Goal: Information Seeking & Learning: Learn about a topic

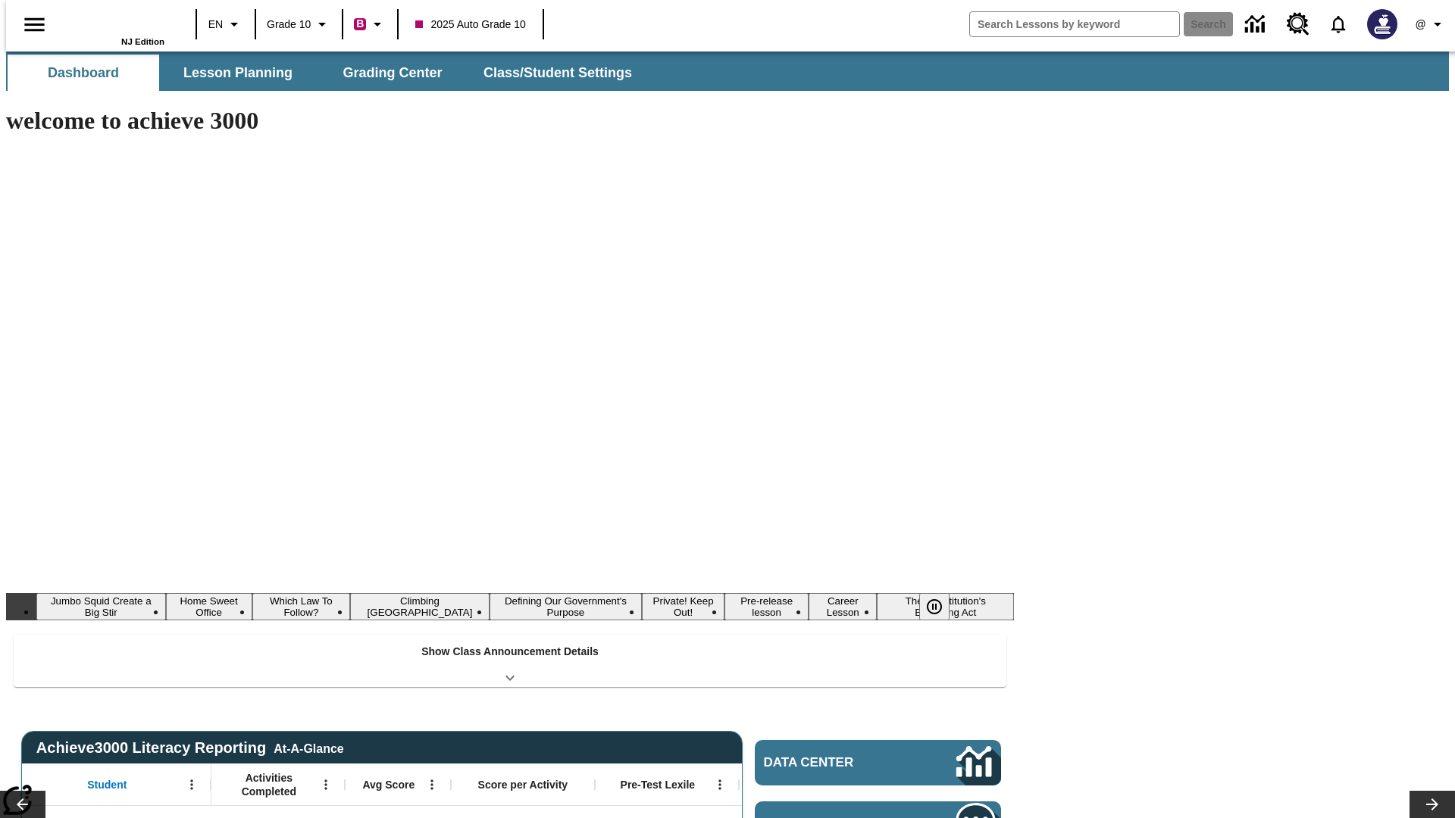
type input "-1"
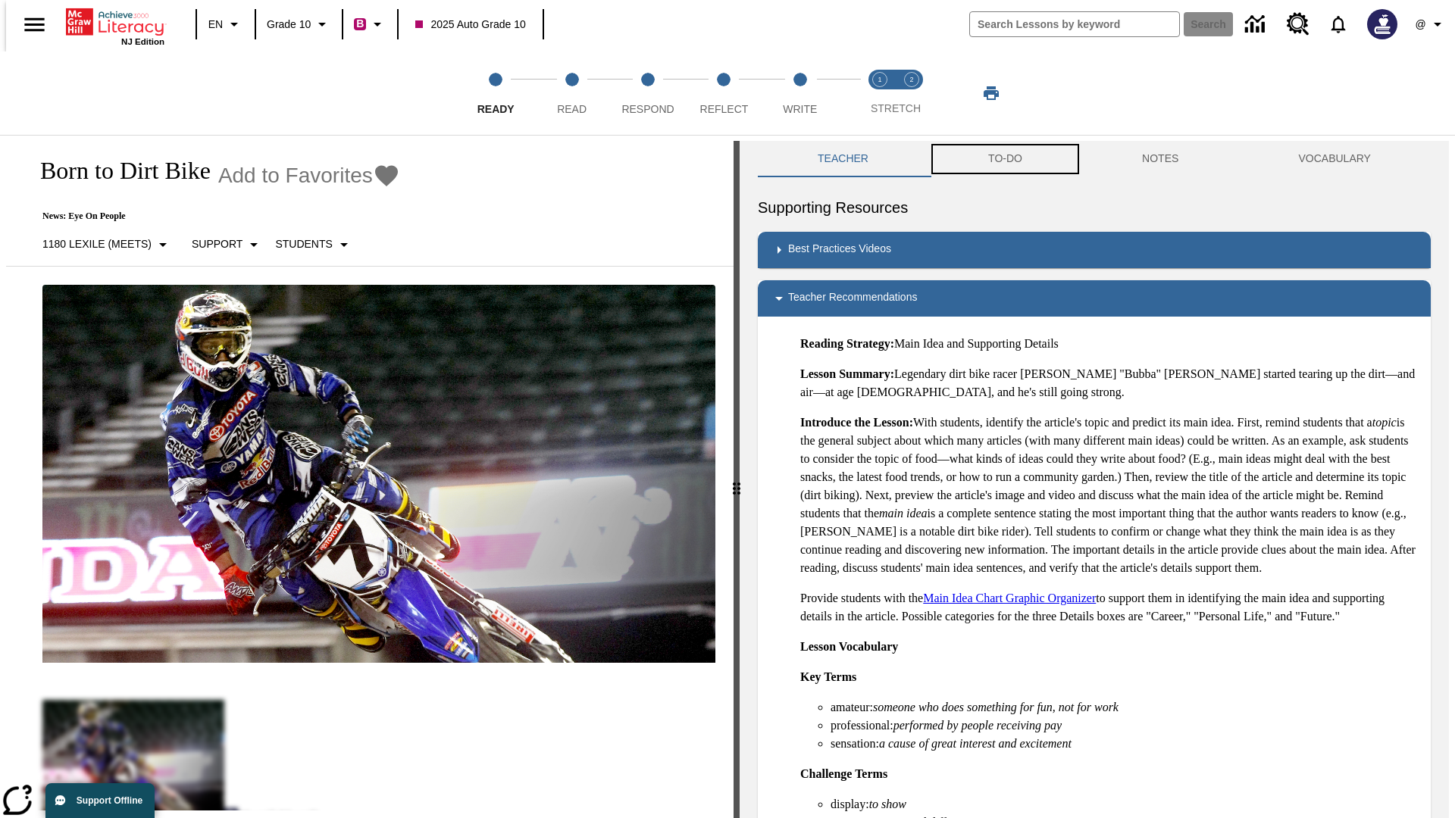
click at [1004, 159] on button "TO-DO" at bounding box center [1005, 159] width 154 height 36
